Goal: Information Seeking & Learning: Learn about a topic

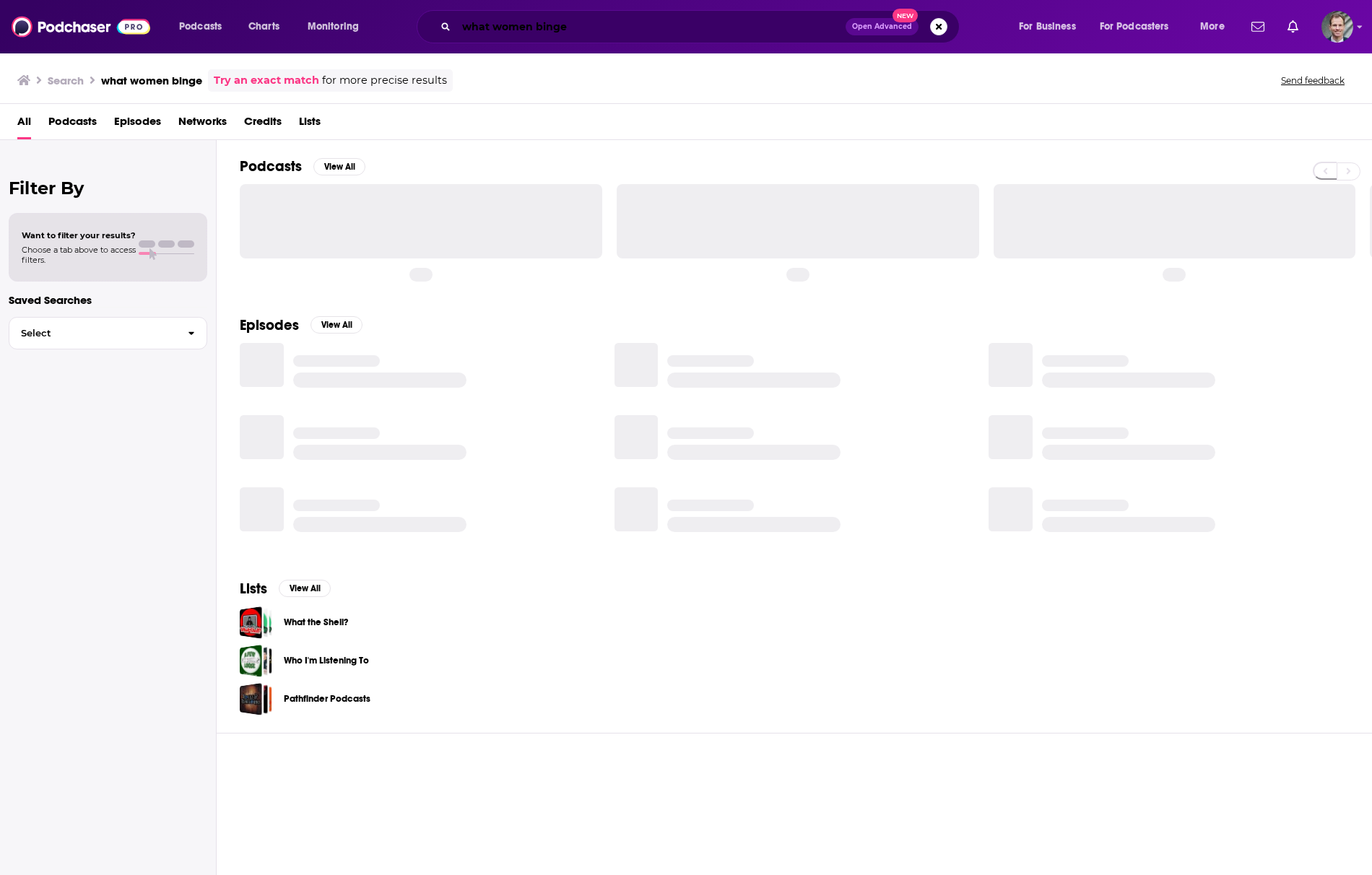
click at [602, 24] on input "what women binge" at bounding box center [652, 27] width 390 height 24
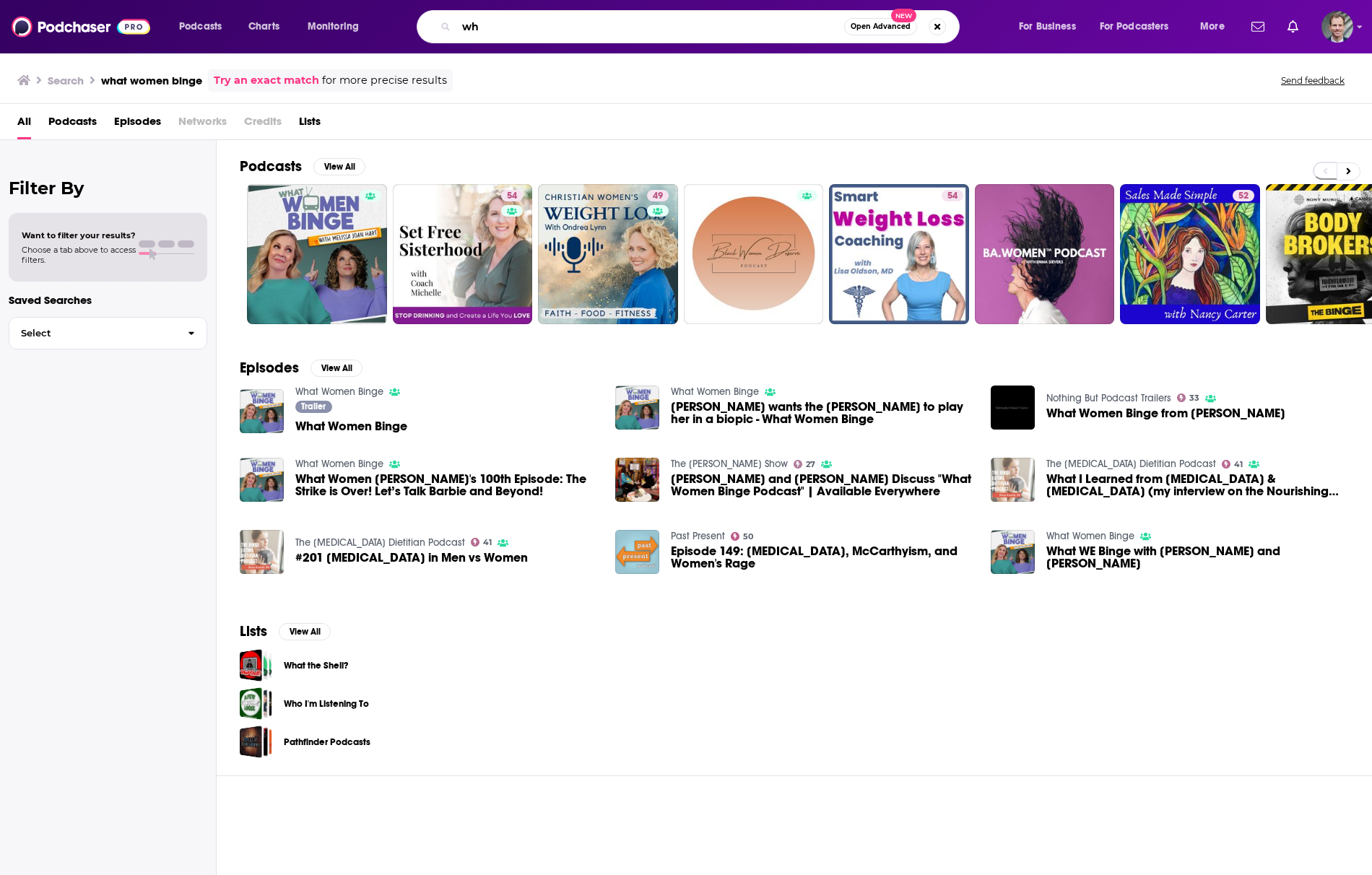
type input "w"
type input "plant based diet"
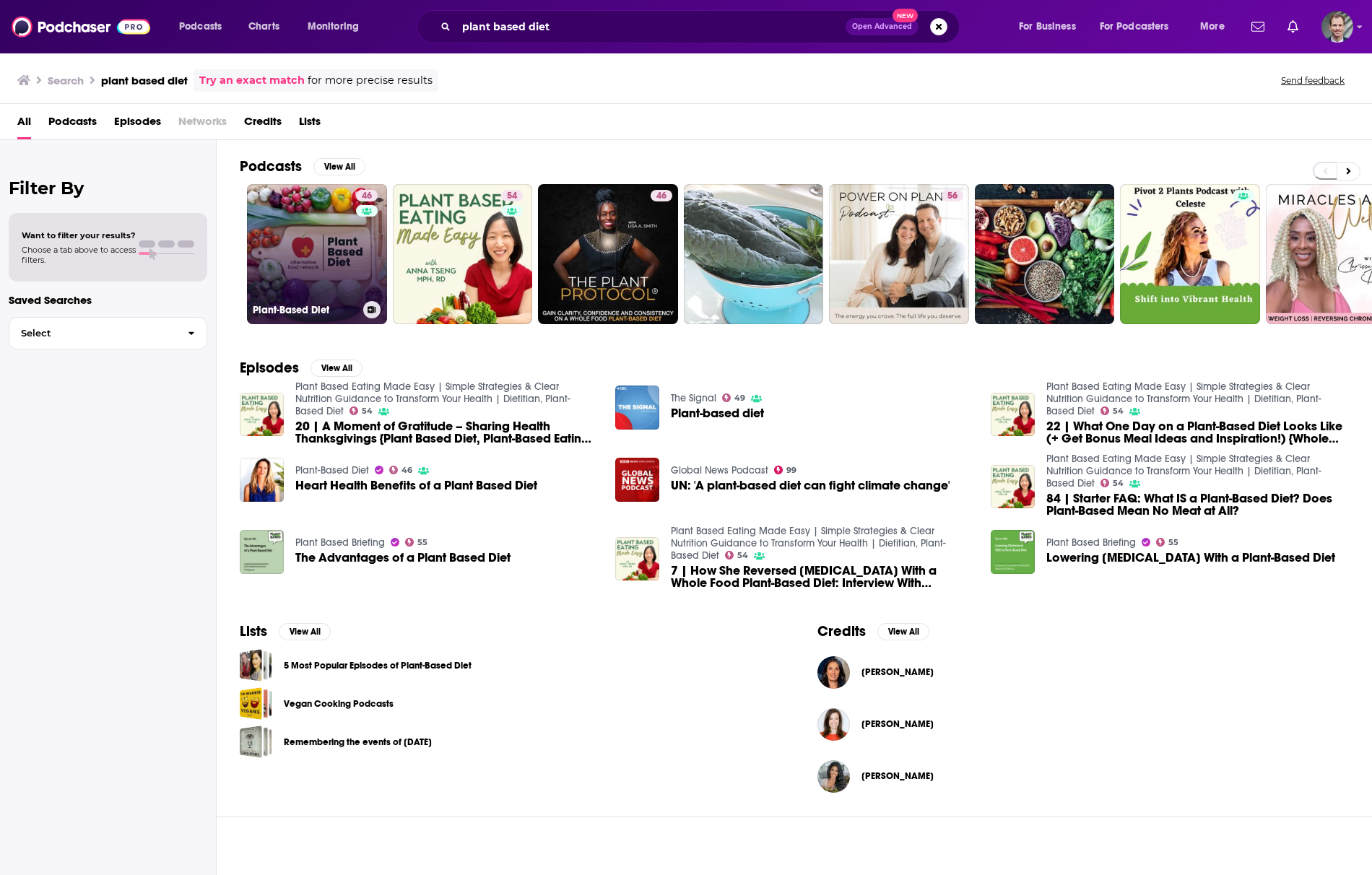
click at [297, 235] on link "46 Plant-Based Diet" at bounding box center [317, 254] width 140 height 140
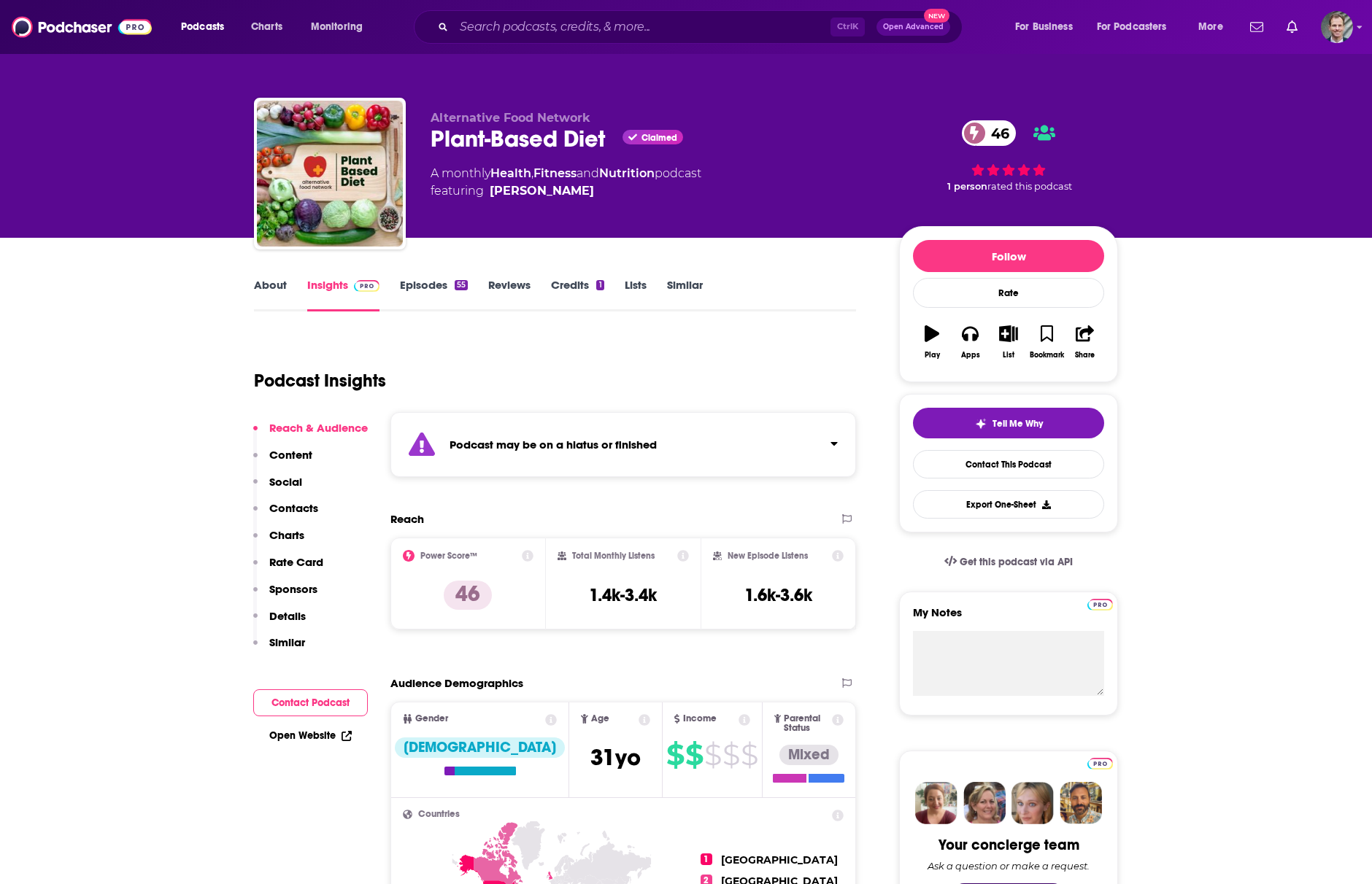
click at [533, 454] on div "Podcast may be on a hiatus or finished" at bounding box center [623, 445] width 466 height 65
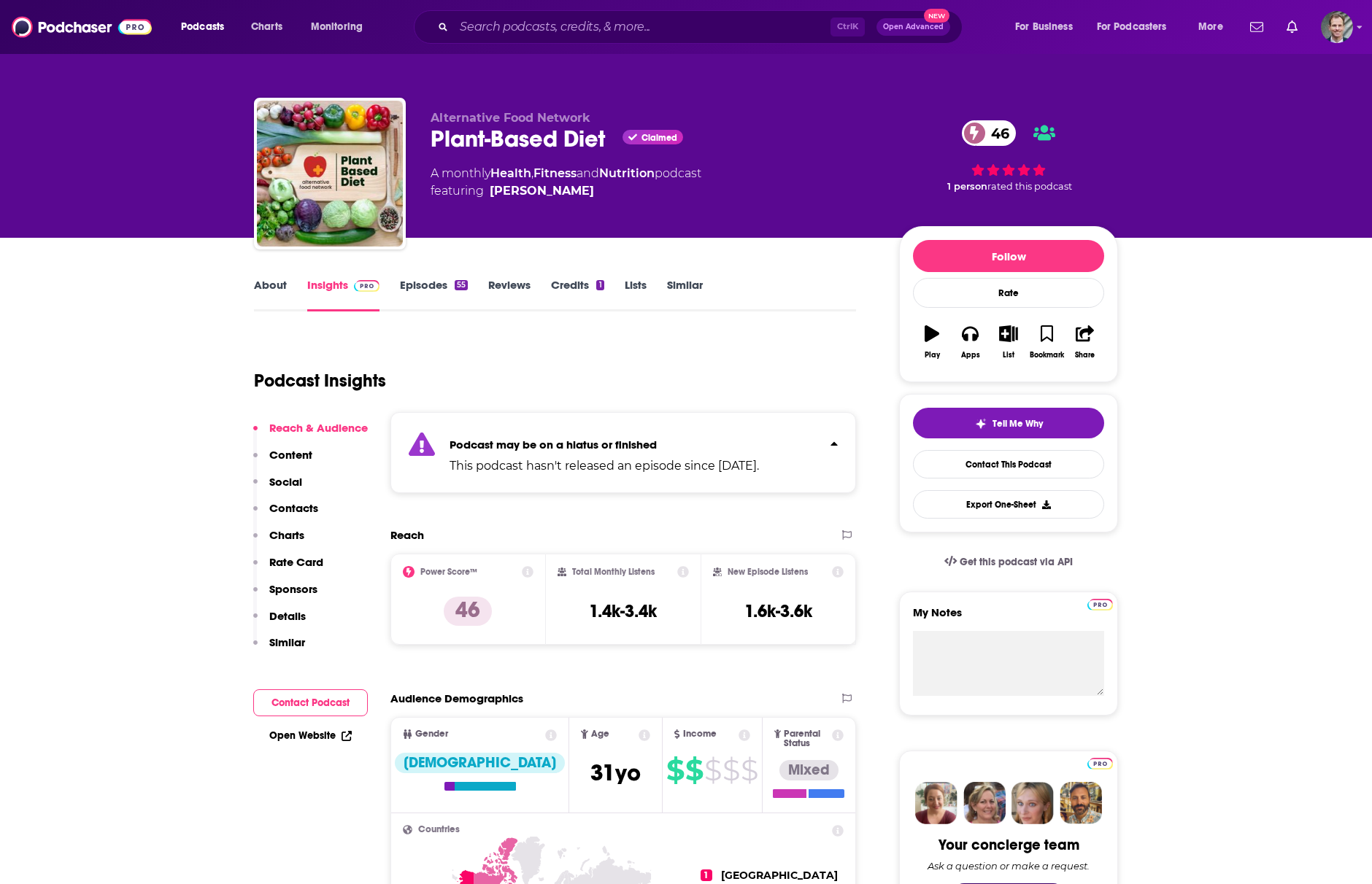
click at [685, 32] on input "Search podcasts, credits, & more..." at bounding box center [642, 27] width 377 height 24
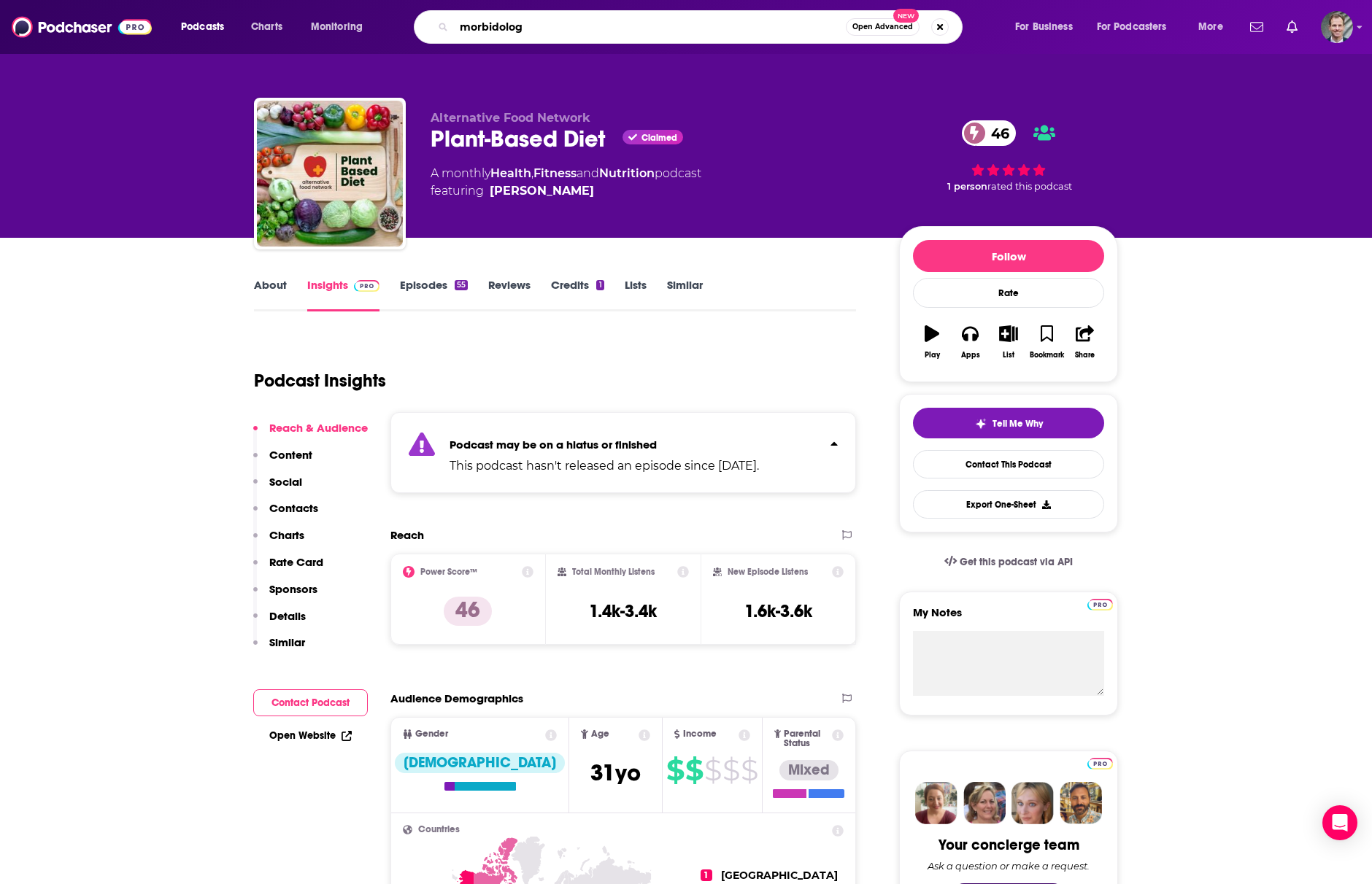
type input "morbidology"
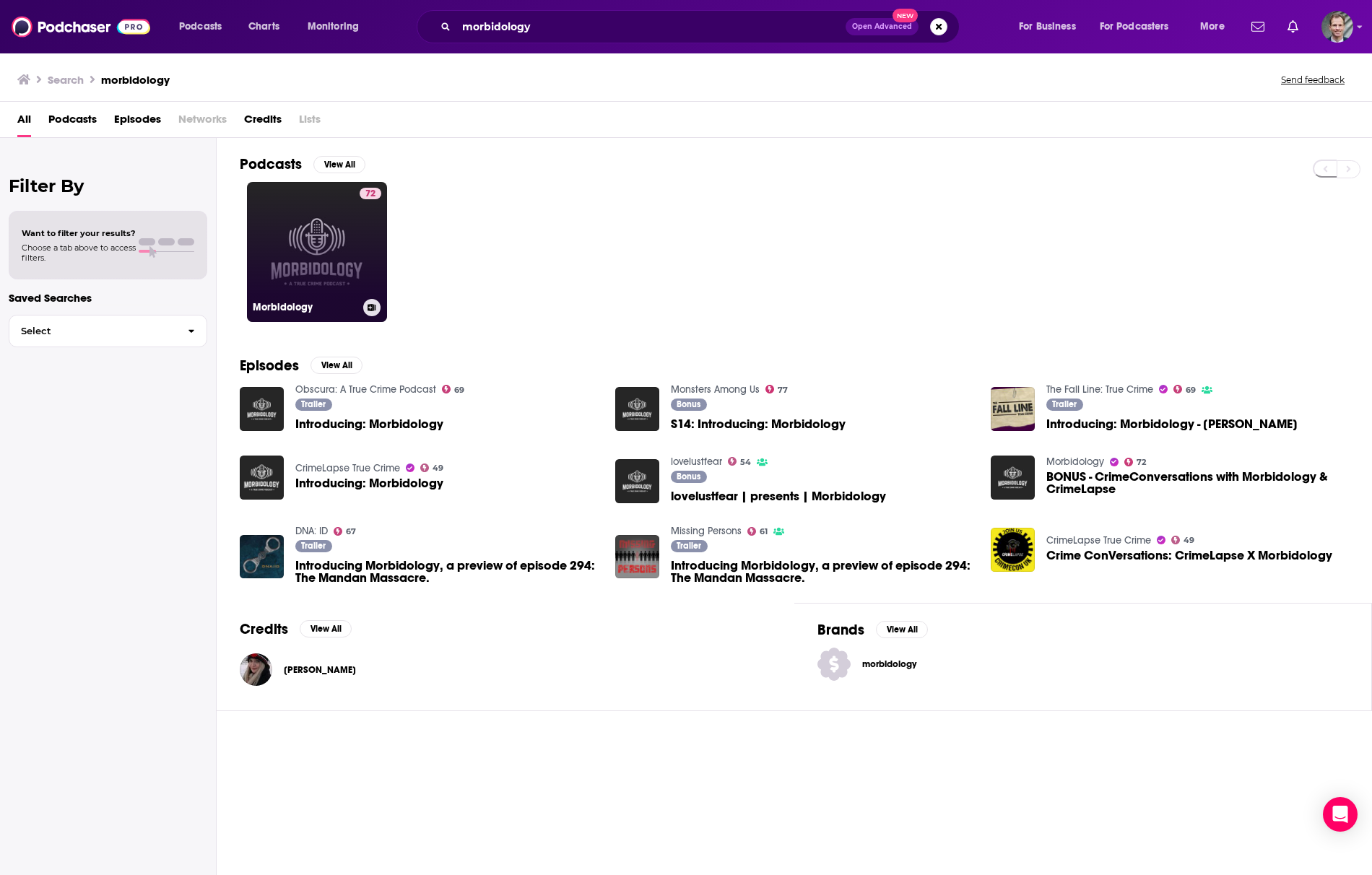
click at [311, 245] on link "72 Morbidology" at bounding box center [317, 252] width 140 height 140
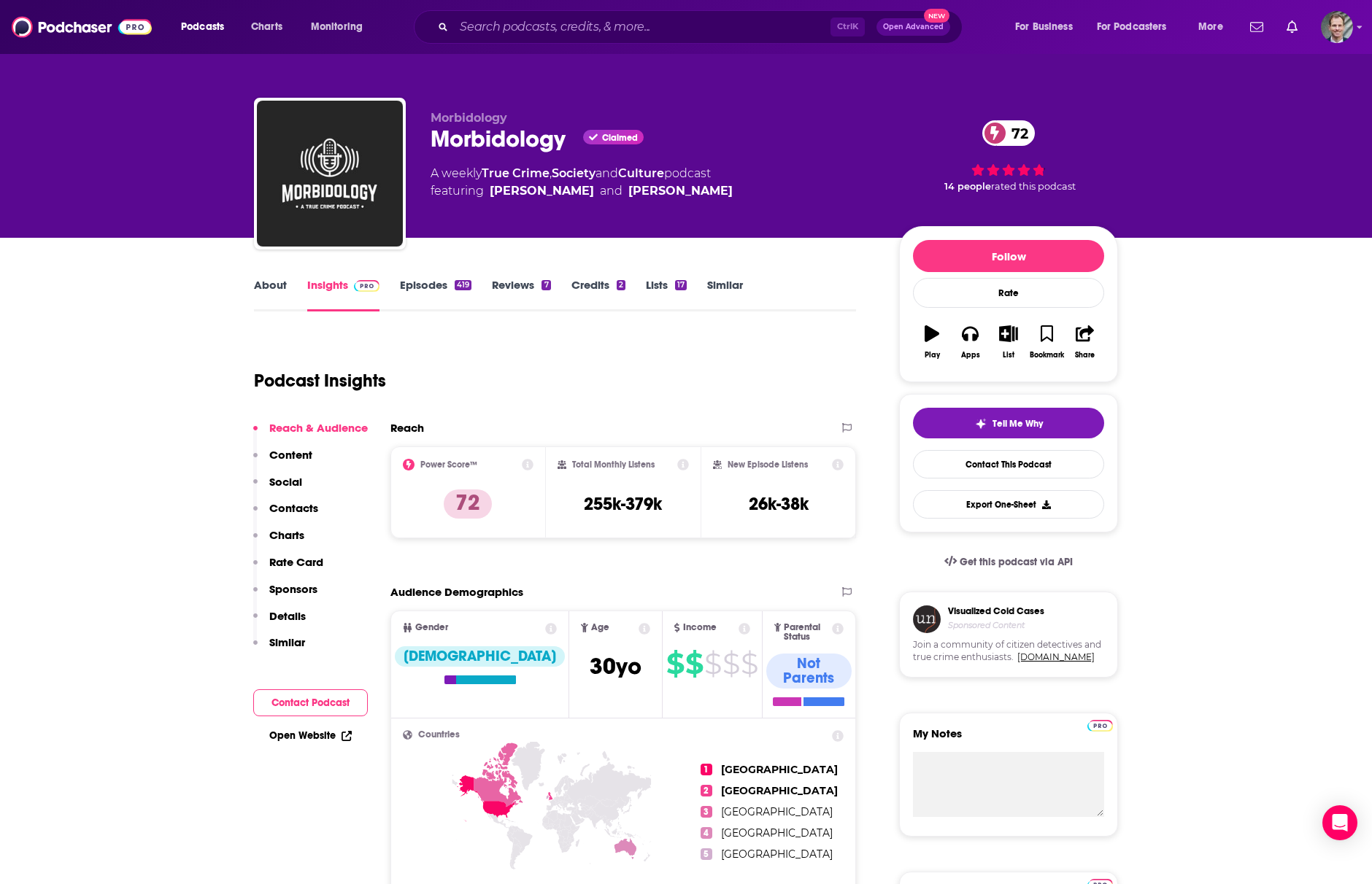
drag, startPoint x: 535, startPoint y: 14, endPoint x: 531, endPoint y: 25, distance: 11.7
click at [533, 20] on div "Ctrl K Open Advanced New" at bounding box center [688, 27] width 549 height 34
click at [669, 34] on input "Search podcasts, credits, & more..." at bounding box center [642, 27] width 377 height 24
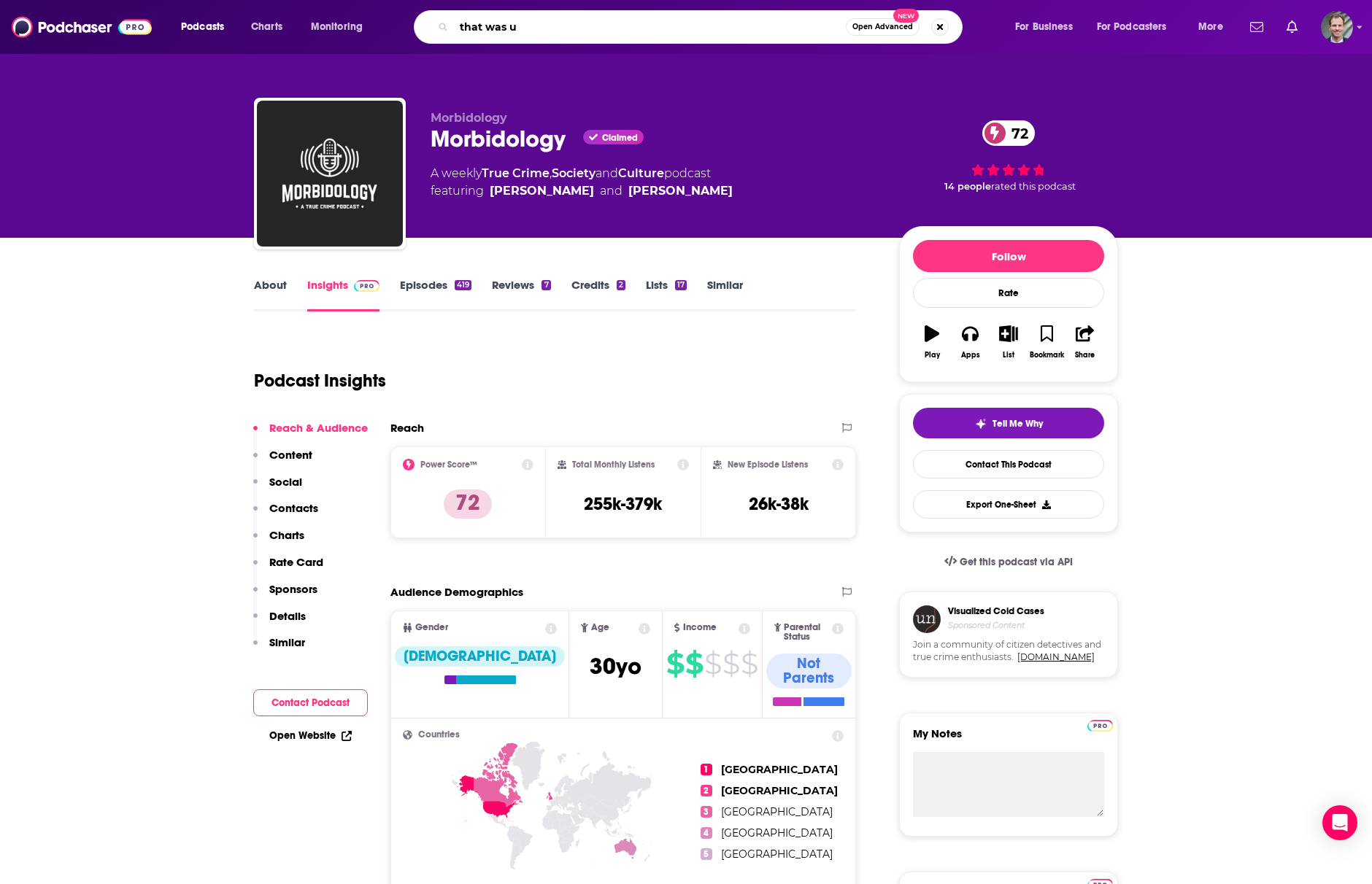
type input "that was us"
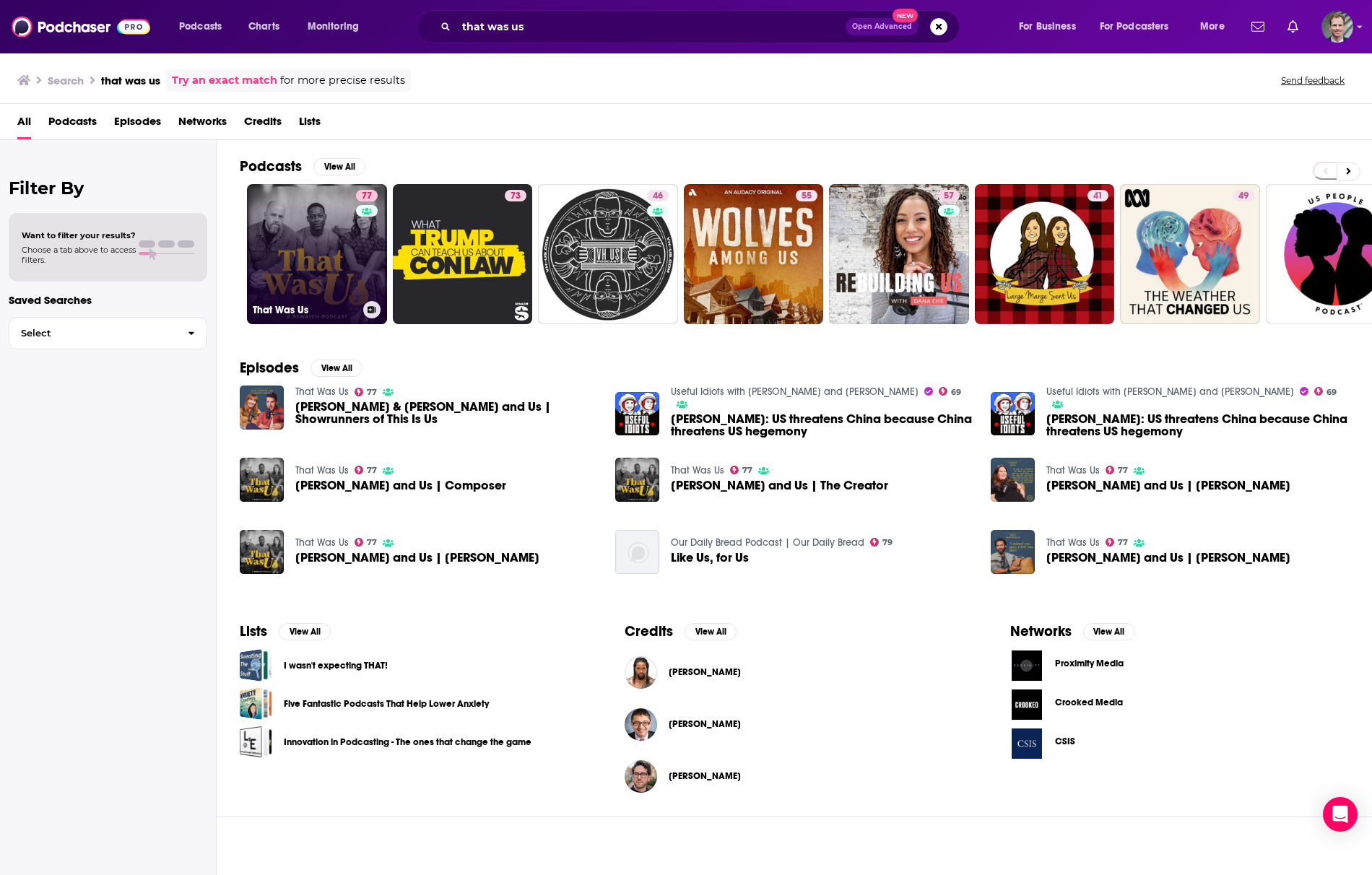
click at [341, 234] on link "77 That Was Us" at bounding box center [317, 254] width 140 height 140
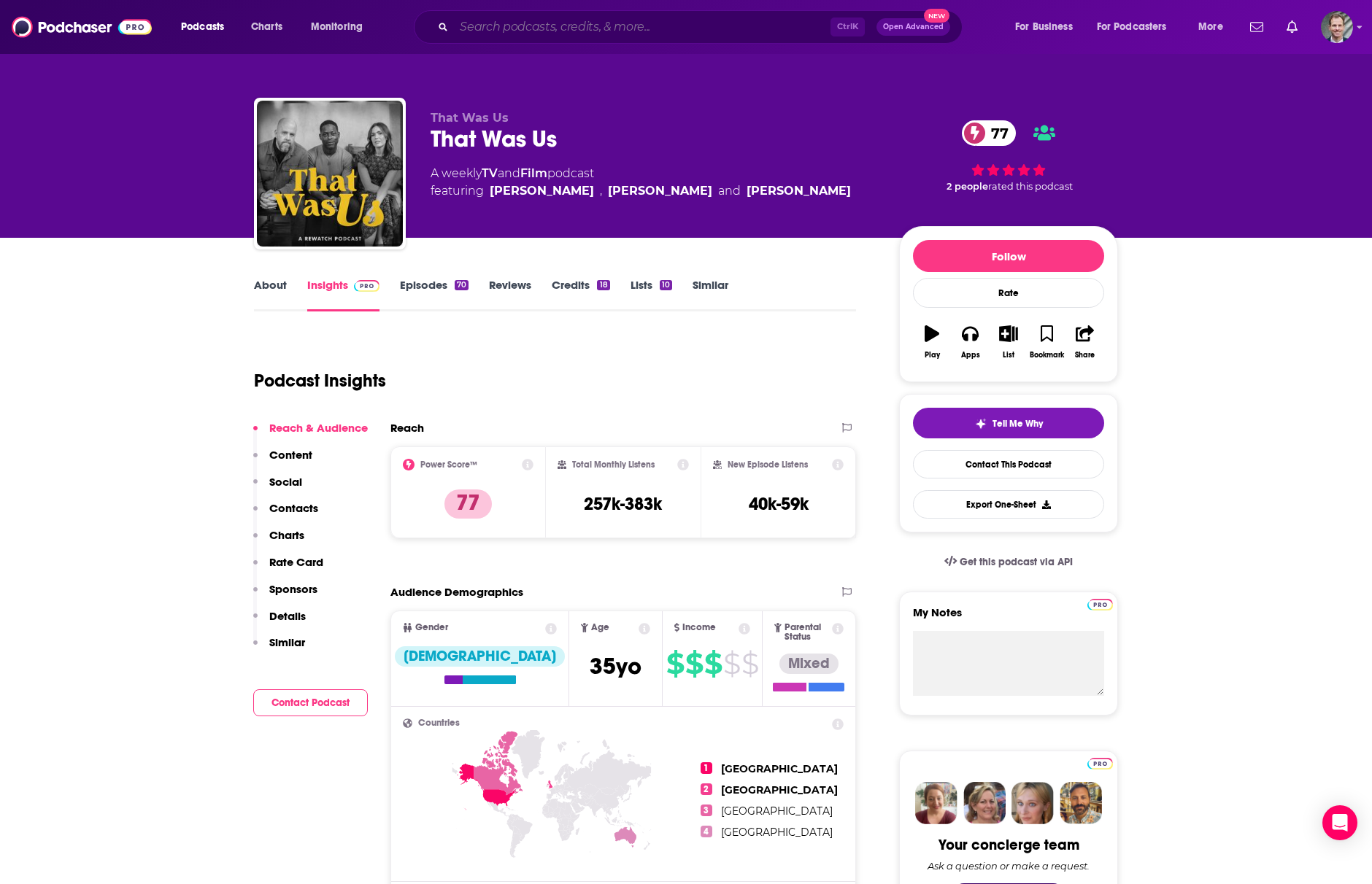
click at [498, 26] on input "Search podcasts, credits, & more..." at bounding box center [642, 27] width 377 height 24
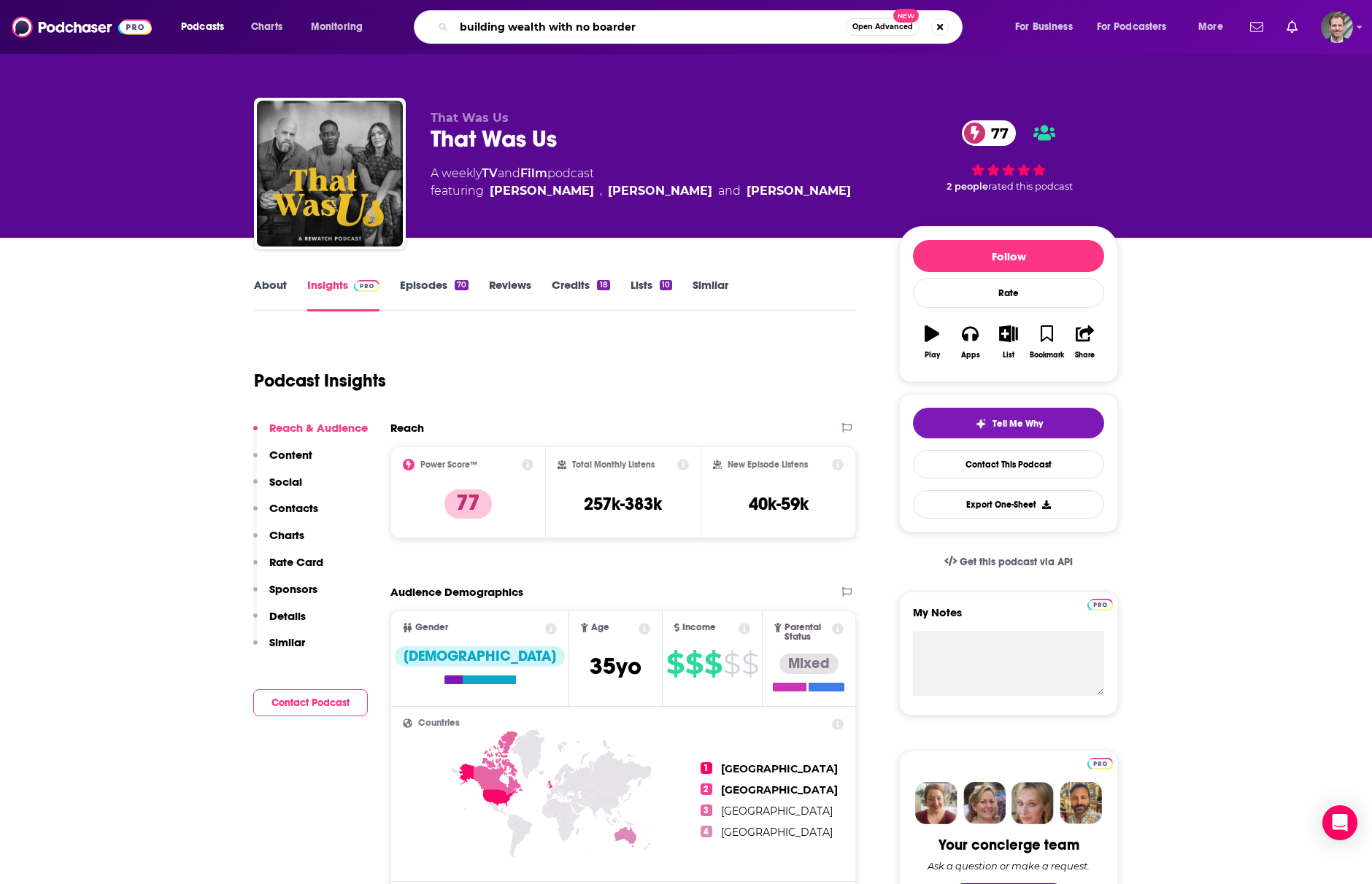
type input "building wealth with no boarders"
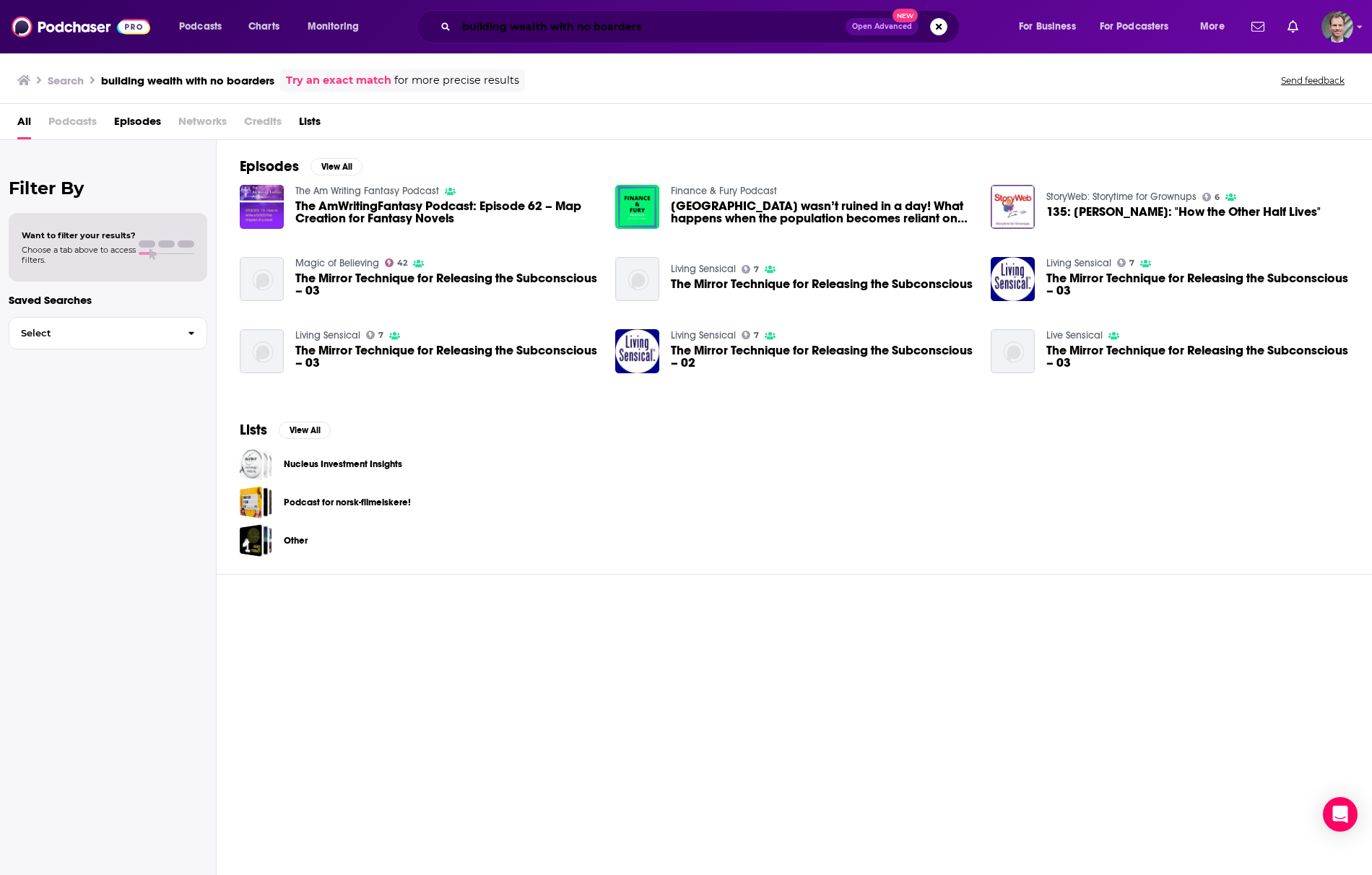
click at [710, 21] on input "building wealth with no boarders" at bounding box center [652, 27] width 390 height 24
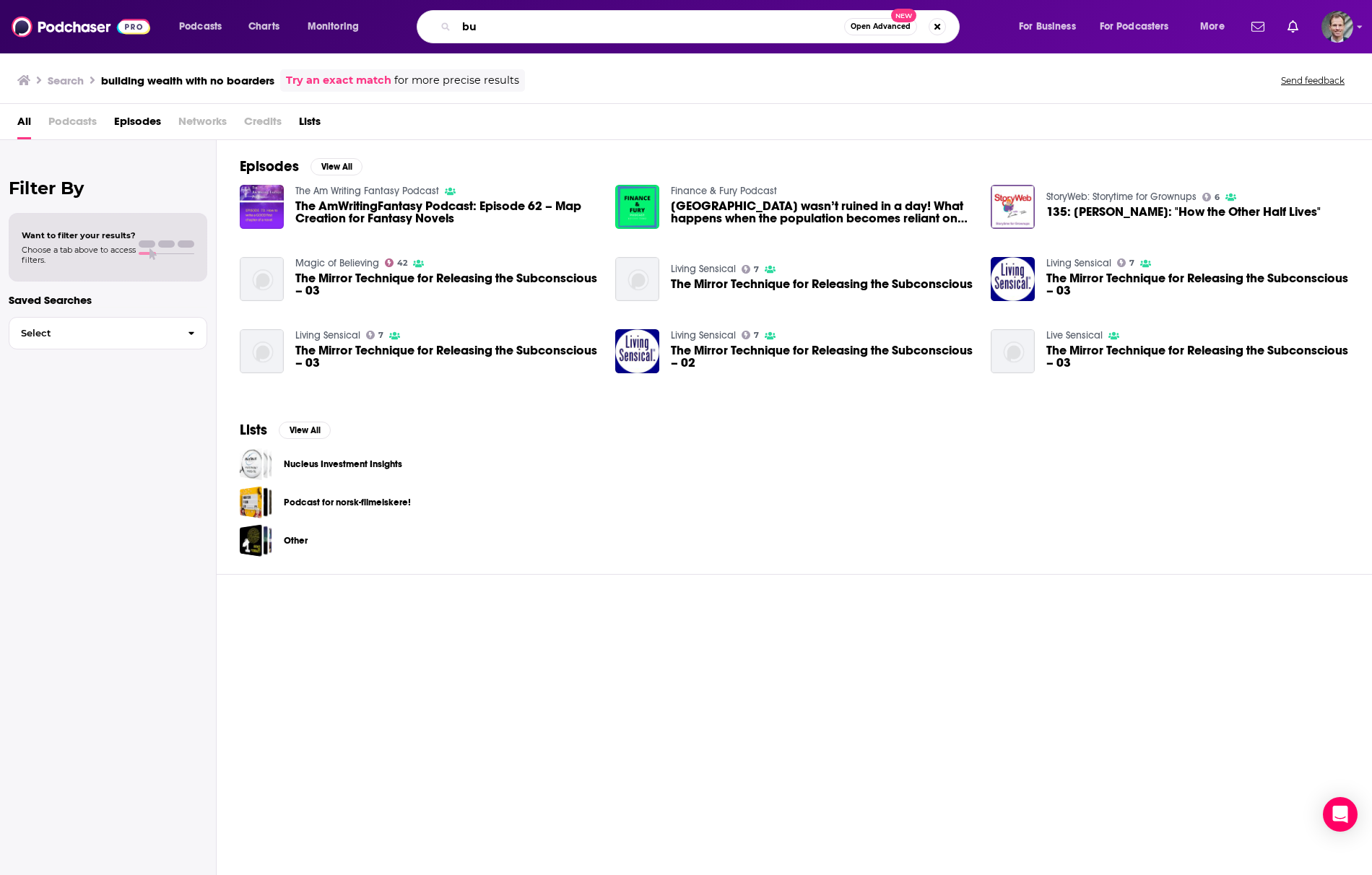
type input "b"
type input "sustainable minimalists"
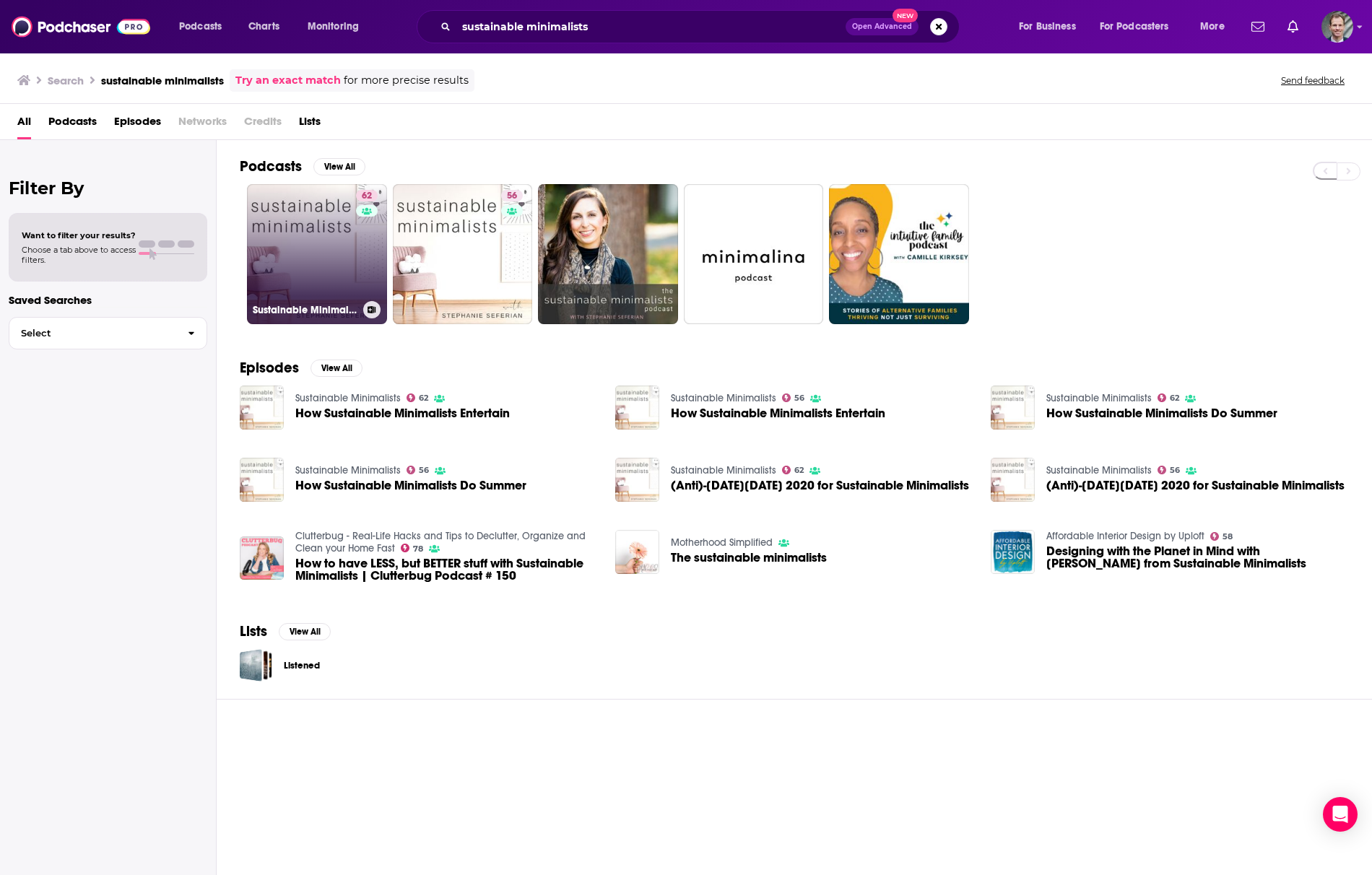
click at [317, 259] on link "62 Sustainable Minimalists" at bounding box center [317, 254] width 140 height 140
